Goal: Use online tool/utility: Use online tool/utility

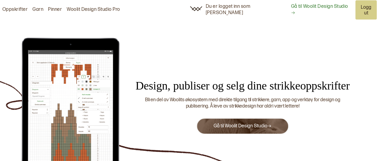
click at [229, 123] on link "Gå til Woolit Design Studio" at bounding box center [242, 126] width 58 height 6
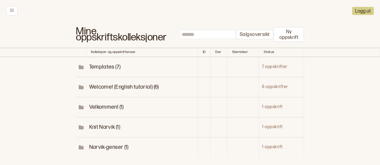
scroll to position [43, 0]
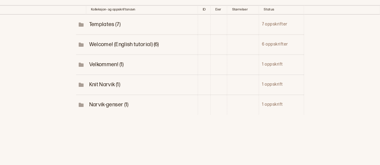
click at [107, 104] on span "Narvik-genser (1)" at bounding box center [108, 105] width 39 height 6
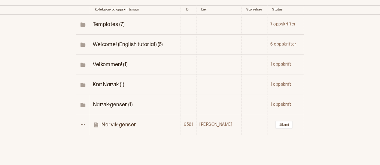
click at [121, 123] on p "Narvik-genser" at bounding box center [118, 125] width 35 height 7
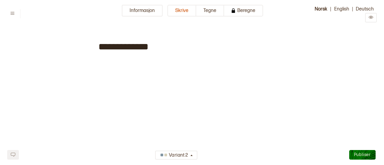
type input "**********"
click at [208, 8] on button "Tegne" at bounding box center [210, 11] width 28 height 12
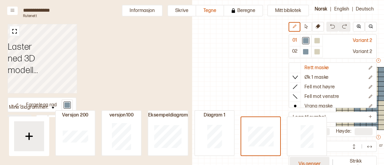
click at [309, 161] on button "Vis genser" at bounding box center [310, 164] width 40 height 14
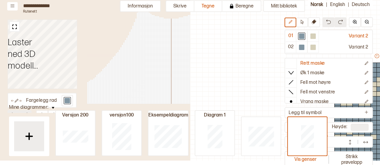
scroll to position [64, 160]
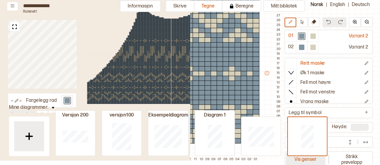
click at [310, 157] on button "Vis genser" at bounding box center [306, 160] width 40 height 14
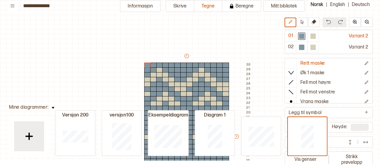
click at [272, 94] on div "Mitt bibliotek 01 Variant 2 02 Variant 2 Rett maske Øk 1 maske Fell mot høyre F…" at bounding box center [380, 160] width 760 height 331
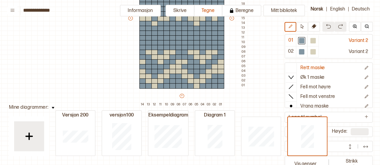
scroll to position [121, 5]
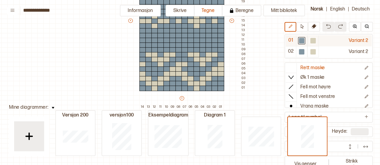
click at [311, 41] on div at bounding box center [312, 40] width 5 height 5
click at [299, 42] on div at bounding box center [301, 40] width 5 height 5
click at [213, 53] on div "+ + + + 14 13 12 11 10 09 08 07 06 05 04 03 02 01 30 29 28 27 26 25 24 23 22 21…" at bounding box center [187, 23] width 120 height 173
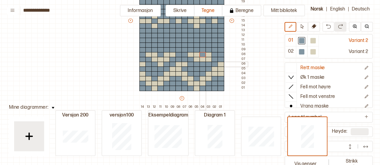
click at [203, 65] on div at bounding box center [202, 64] width 7 height 5
click at [203, 58] on div at bounding box center [202, 59] width 7 height 5
click at [208, 58] on div at bounding box center [208, 59] width 7 height 5
click at [208, 55] on div at bounding box center [208, 54] width 7 height 5
click at [198, 58] on div at bounding box center [196, 59] width 7 height 5
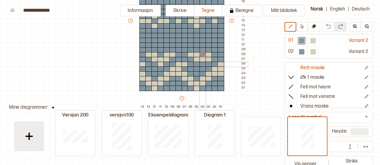
click at [197, 56] on div at bounding box center [196, 54] width 7 height 5
click at [191, 55] on div at bounding box center [190, 54] width 7 height 5
click at [196, 59] on div at bounding box center [196, 59] width 7 height 5
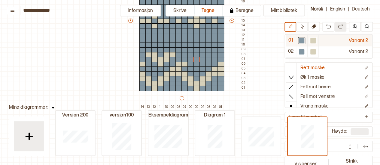
click at [311, 40] on div at bounding box center [312, 40] width 5 height 5
click at [197, 64] on div at bounding box center [196, 64] width 7 height 5
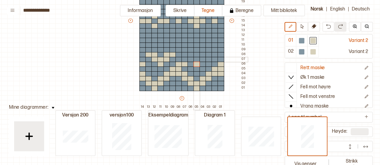
click at [197, 58] on div at bounding box center [196, 59] width 7 height 5
click at [190, 58] on div at bounding box center [190, 59] width 7 height 5
click at [202, 58] on div at bounding box center [202, 59] width 7 height 5
click at [202, 54] on div at bounding box center [202, 54] width 7 height 5
click at [208, 54] on div at bounding box center [208, 54] width 7 height 5
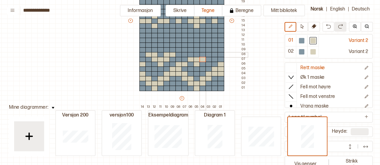
click at [190, 54] on div at bounding box center [190, 54] width 7 height 5
click at [184, 54] on div at bounding box center [184, 54] width 7 height 5
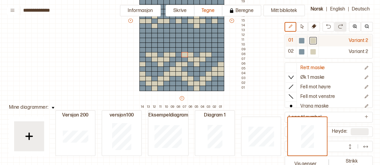
drag, startPoint x: 300, startPoint y: 44, endPoint x: 301, endPoint y: 38, distance: 5.6
click at [301, 38] on div at bounding box center [301, 40] width 7 height 7
click at [301, 38] on div at bounding box center [301, 40] width 5 height 5
click at [183, 54] on div at bounding box center [184, 54] width 7 height 5
click at [192, 59] on div at bounding box center [190, 59] width 7 height 5
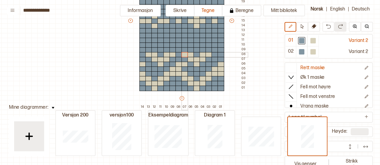
click at [197, 64] on div at bounding box center [196, 64] width 7 height 5
click at [203, 60] on div at bounding box center [202, 59] width 7 height 5
click at [203, 55] on div at bounding box center [202, 54] width 7 height 5
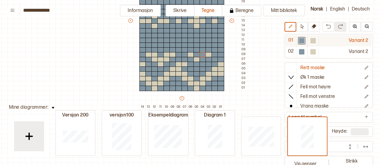
click at [310, 40] on div at bounding box center [312, 40] width 5 height 5
click at [196, 53] on div at bounding box center [196, 54] width 7 height 5
click at [216, 54] on div at bounding box center [214, 54] width 7 height 5
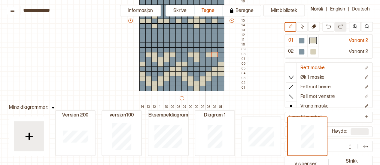
click at [208, 59] on div at bounding box center [208, 59] width 7 height 5
drag, startPoint x: 202, startPoint y: 63, endPoint x: 202, endPoint y: 68, distance: 5.4
click at [202, 63] on div at bounding box center [202, 64] width 7 height 5
click at [202, 59] on div at bounding box center [202, 59] width 7 height 5
click at [203, 70] on div at bounding box center [202, 69] width 7 height 5
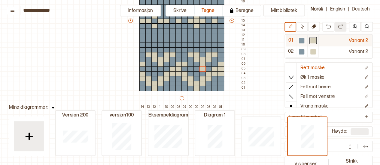
click at [300, 42] on div at bounding box center [301, 40] width 5 height 5
click at [202, 69] on div at bounding box center [202, 69] width 7 height 5
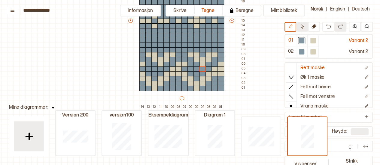
click at [301, 26] on icon at bounding box center [302, 26] width 3 height 5
